Goal: Task Accomplishment & Management: Complete application form

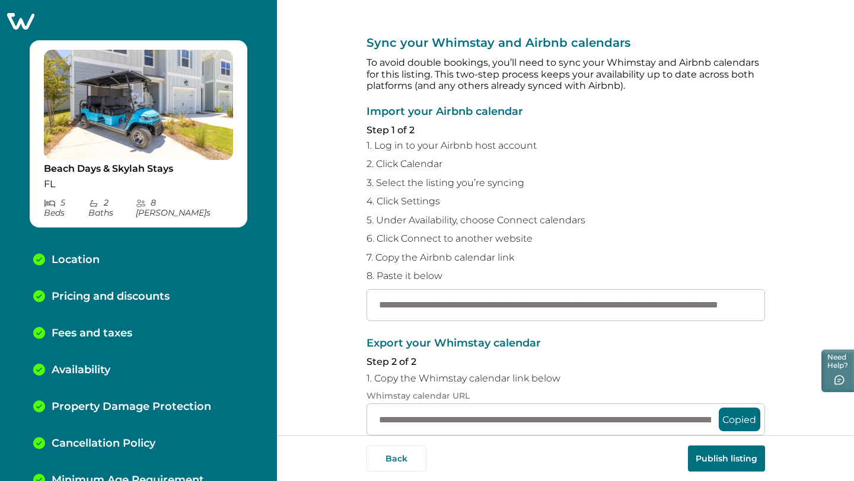
scroll to position [56, 0]
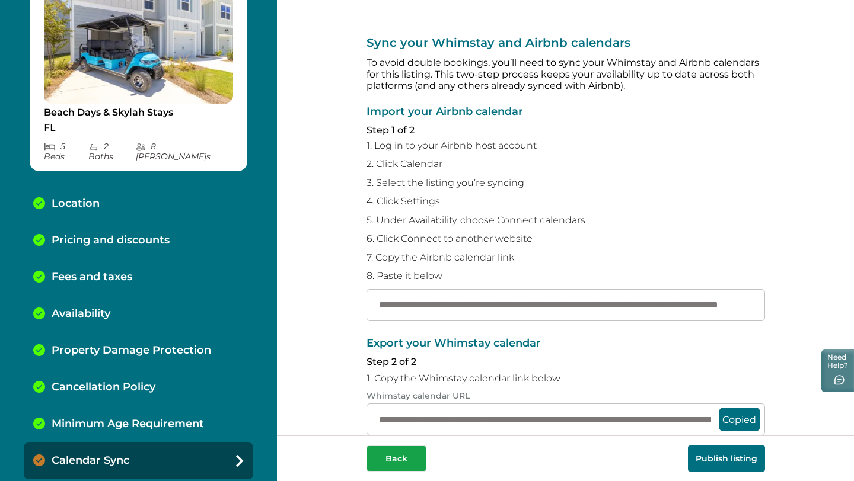
click at [400, 452] on button "Back" at bounding box center [396, 459] width 60 height 26
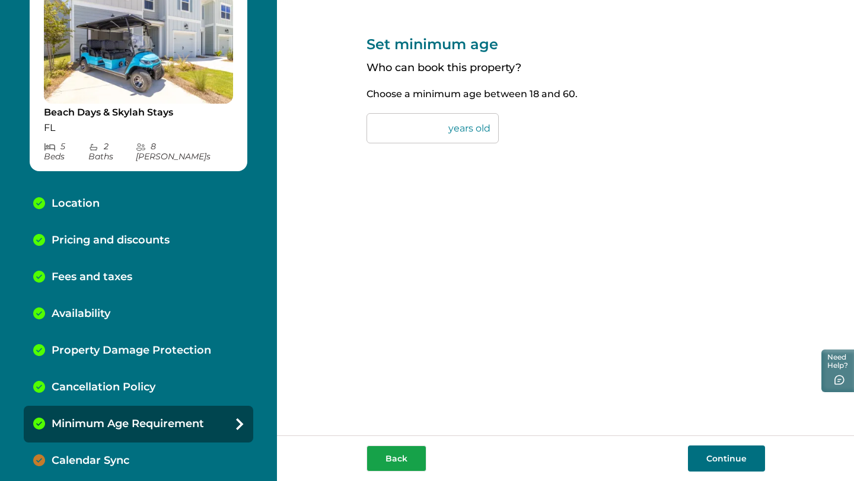
click at [400, 452] on button "Back" at bounding box center [396, 459] width 60 height 26
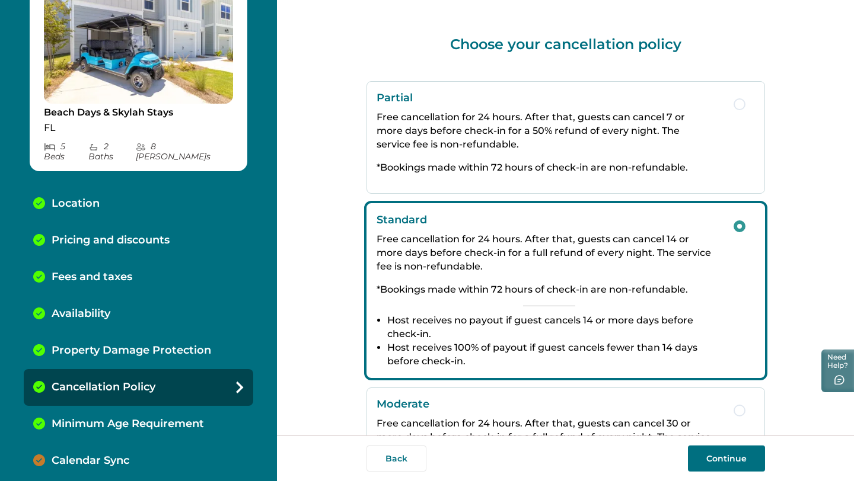
click at [400, 452] on button "Back" at bounding box center [396, 459] width 60 height 26
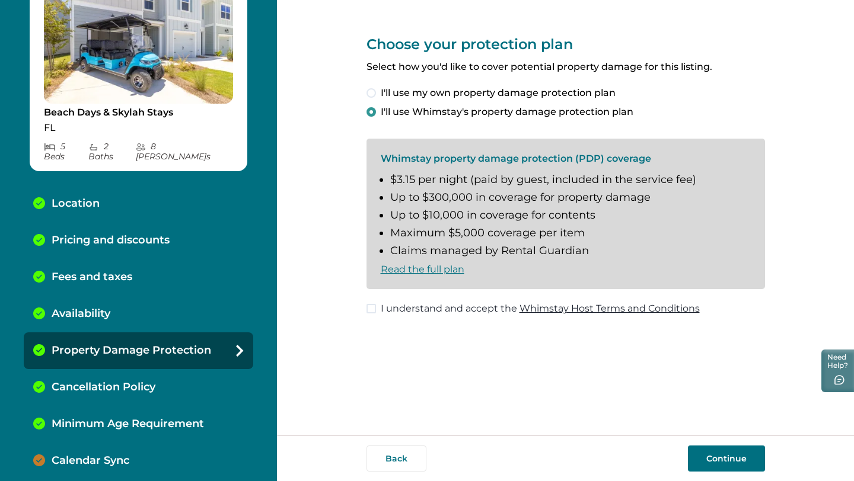
click at [400, 452] on button "Back" at bounding box center [396, 459] width 60 height 26
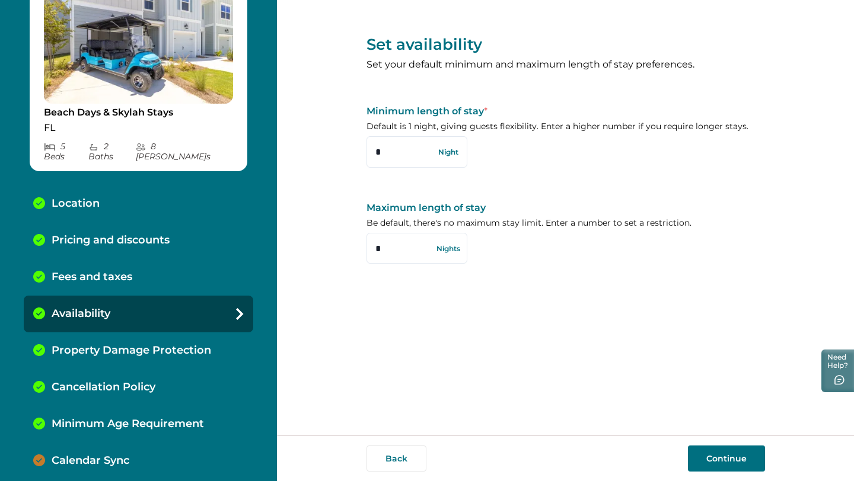
click at [400, 452] on button "Back" at bounding box center [396, 459] width 60 height 26
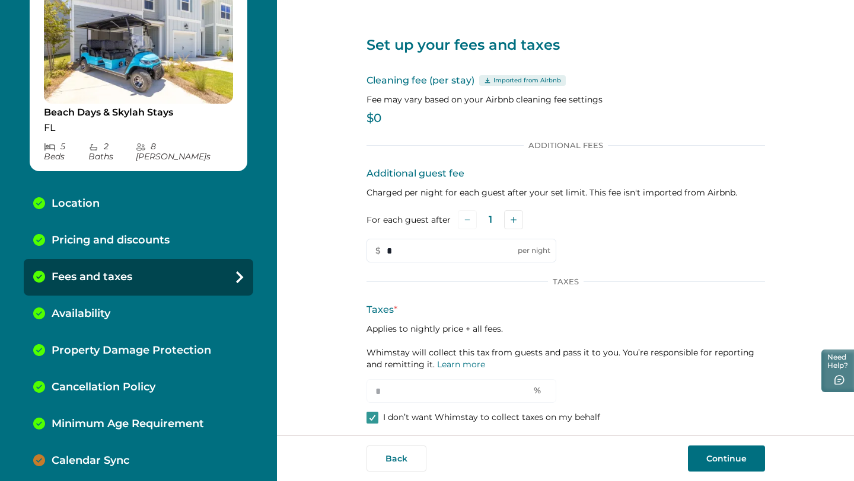
click at [400, 452] on button "Back" at bounding box center [396, 459] width 60 height 26
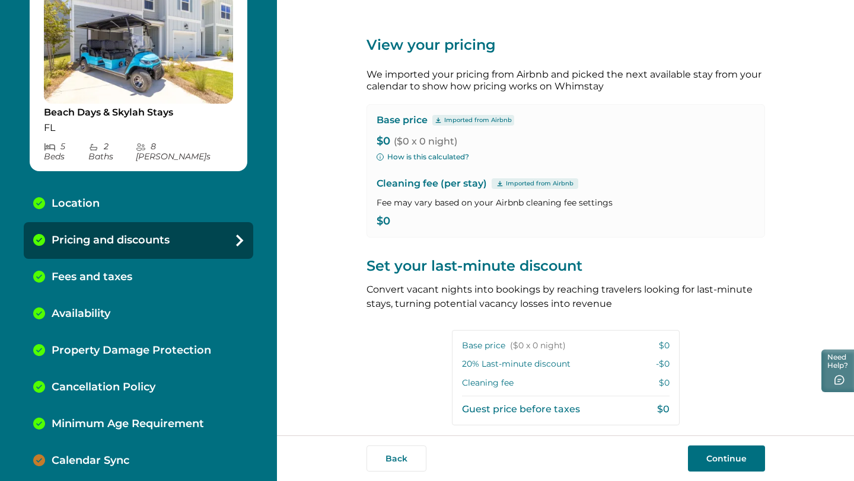
click at [400, 452] on button "Back" at bounding box center [396, 459] width 60 height 26
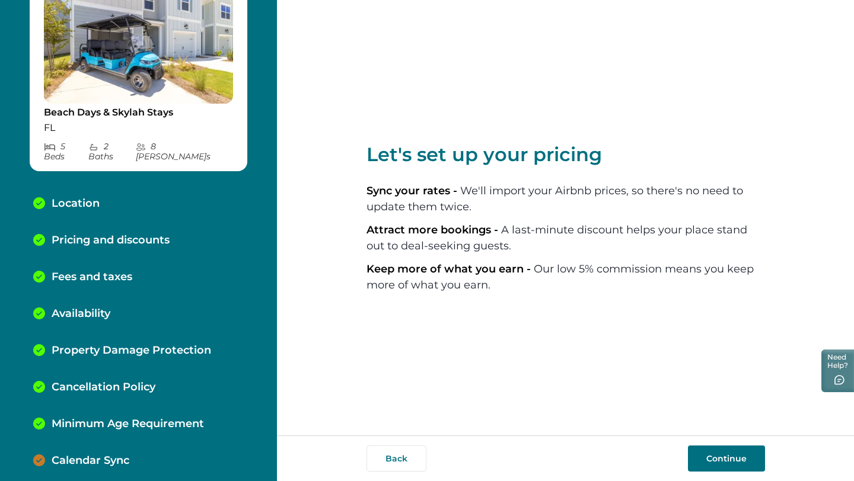
click at [400, 452] on button "Back" at bounding box center [396, 459] width 60 height 26
select select "**"
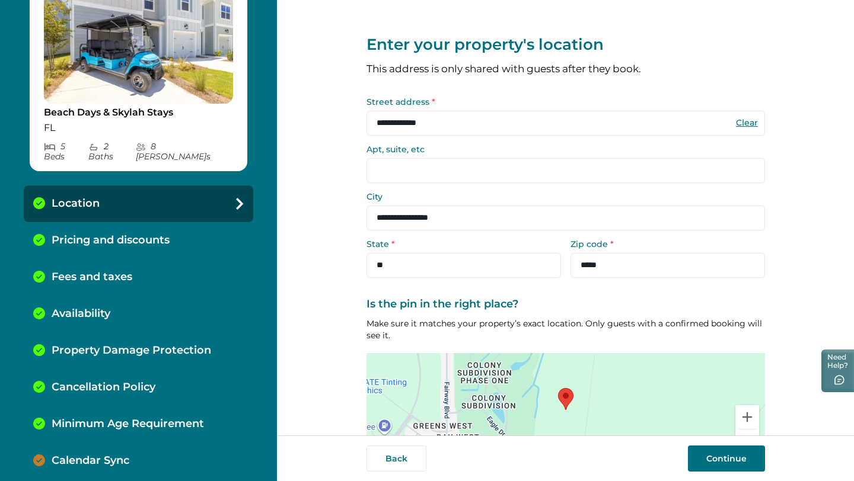
click at [400, 452] on button "Back" at bounding box center [396, 459] width 60 height 26
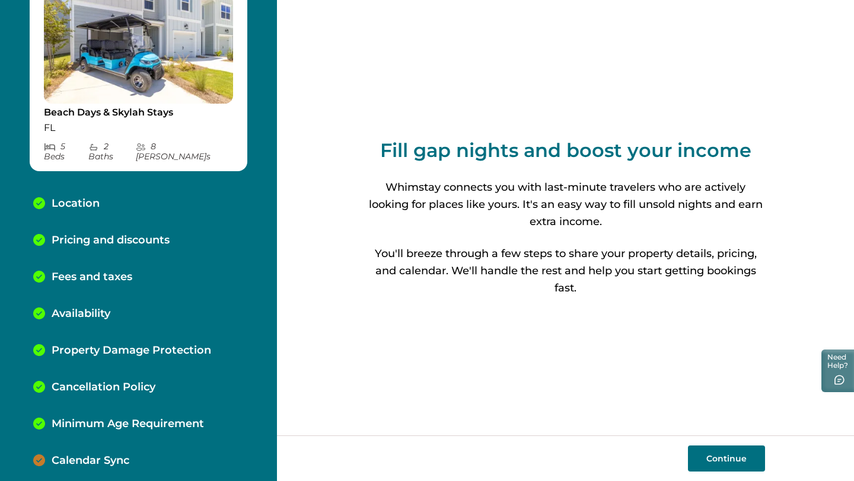
click at [722, 465] on button "Continue" at bounding box center [726, 459] width 77 height 26
select select "**"
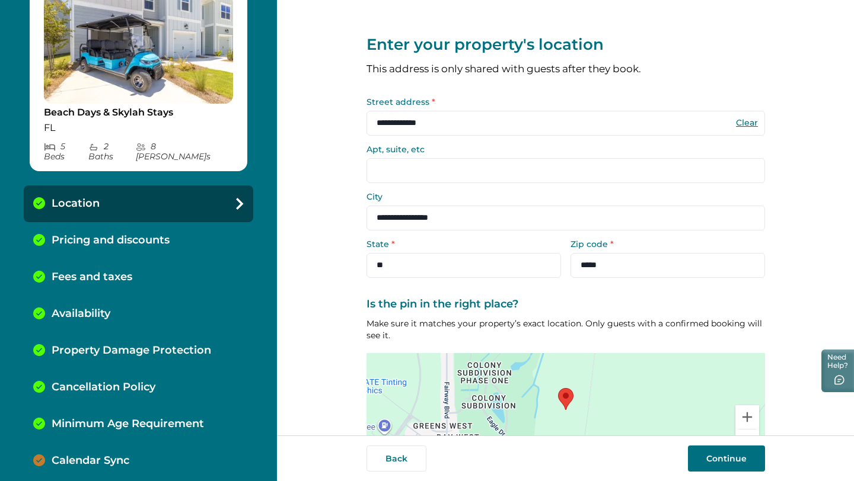
click at [716, 452] on button "Continue" at bounding box center [726, 459] width 77 height 26
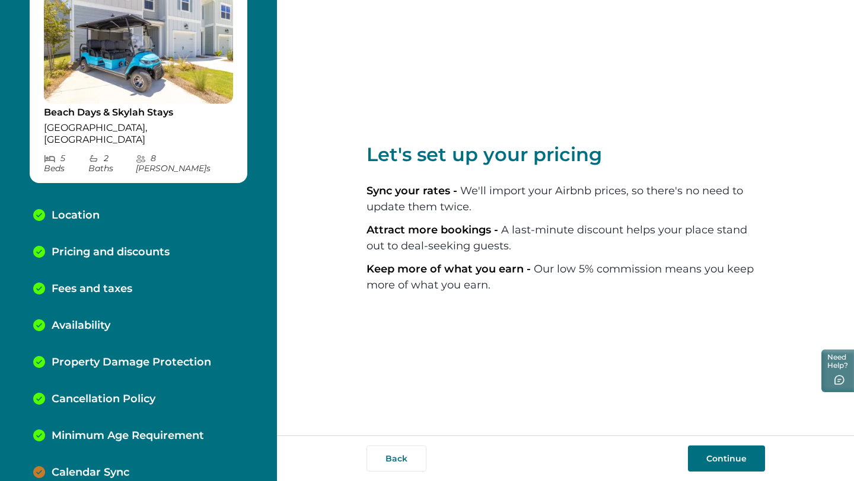
click at [710, 462] on button "Continue" at bounding box center [726, 459] width 77 height 26
